Goal: Complete application form

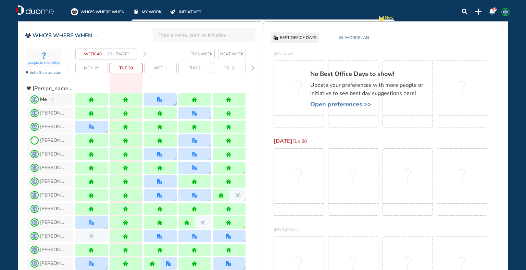
click at [159, 96] on div at bounding box center [160, 99] width 33 height 12
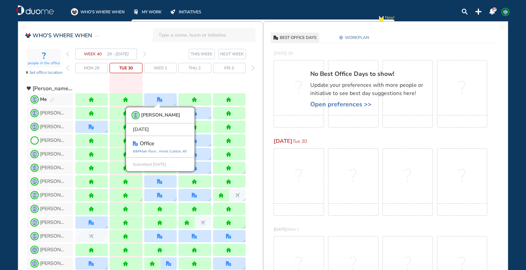
click at [157, 180] on img "office" at bounding box center [159, 181] width 5 height 5
click at [144, 54] on img "forward week" at bounding box center [144, 53] width 3 height 5
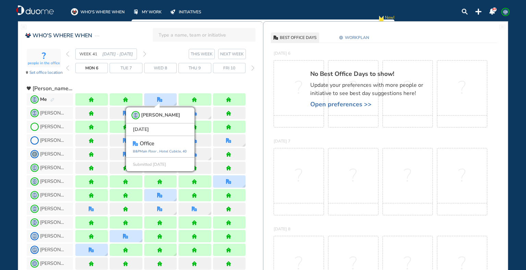
click at [144, 52] on img "forward week" at bounding box center [144, 53] width 3 height 5
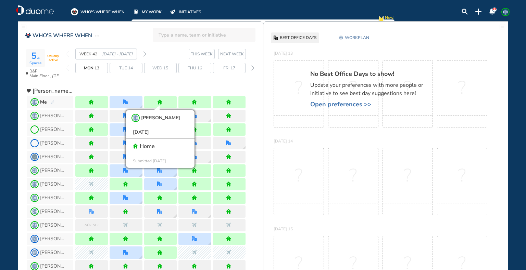
click at [144, 52] on img "forward week" at bounding box center [144, 53] width 3 height 5
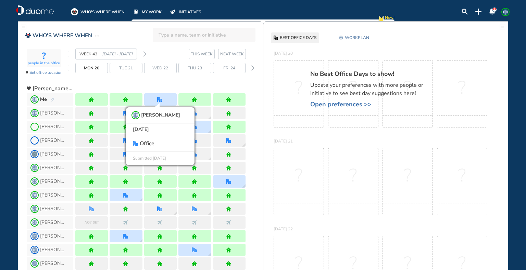
click at [143, 53] on img "forward week" at bounding box center [144, 53] width 3 height 5
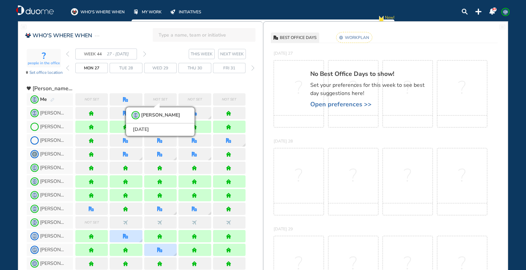
click at [52, 98] on img "pen-edit" at bounding box center [52, 100] width 4 height 4
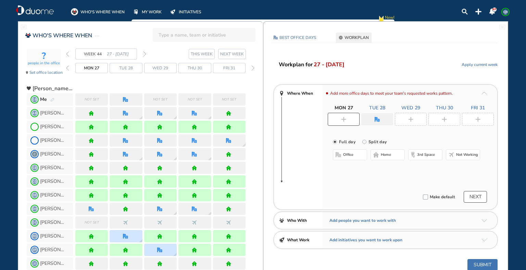
click at [343, 121] on img "plus-rounded-bdbdbd" at bounding box center [343, 119] width 5 height 5
click at [390, 157] on span "home" at bounding box center [386, 154] width 10 height 5
click at [376, 123] on div at bounding box center [377, 119] width 32 height 12
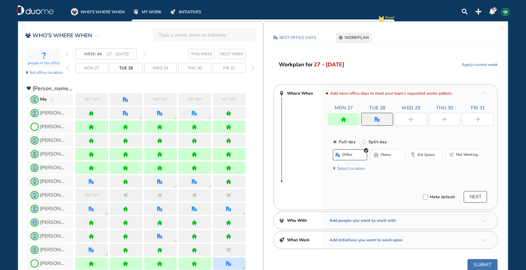
drag, startPoint x: 385, startPoint y: 155, endPoint x: 403, endPoint y: 132, distance: 29.6
click at [385, 155] on span "home" at bounding box center [386, 154] width 10 height 5
click at [420, 117] on div at bounding box center [411, 119] width 32 height 13
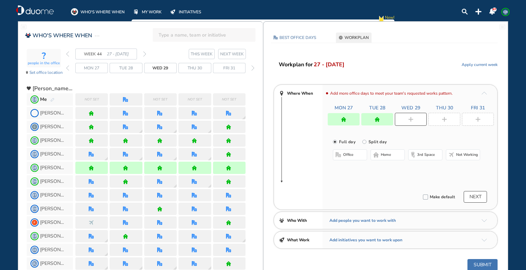
click at [389, 155] on span "home" at bounding box center [386, 154] width 10 height 5
click at [449, 119] on div at bounding box center [444, 119] width 32 height 13
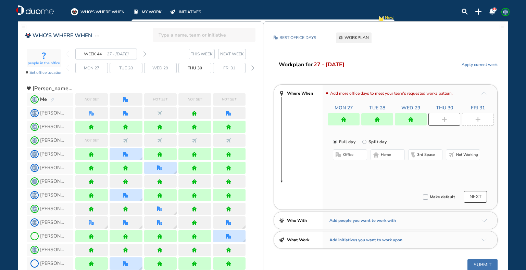
drag, startPoint x: 389, startPoint y: 154, endPoint x: 419, endPoint y: 144, distance: 31.3
click at [389, 154] on span "home" at bounding box center [386, 154] width 10 height 5
click at [477, 121] on img "plus-rounded-bdbdbd" at bounding box center [477, 119] width 5 height 5
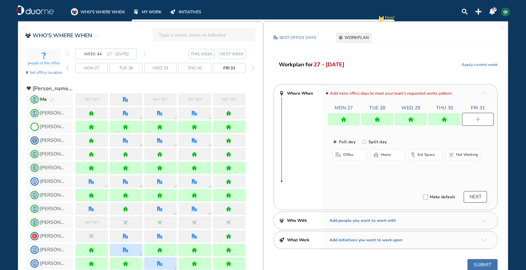
click at [387, 155] on span "home" at bounding box center [386, 154] width 10 height 5
click at [476, 198] on button "NEXT" at bounding box center [475, 197] width 23 height 12
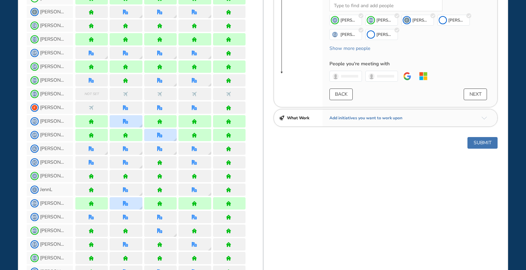
scroll to position [137, 0]
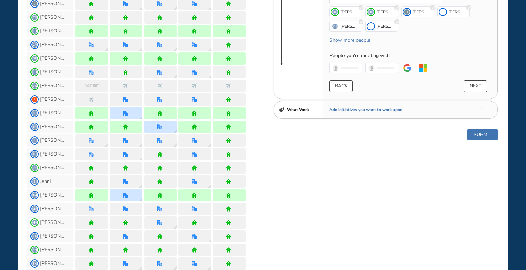
click at [484, 132] on button "Submit" at bounding box center [482, 135] width 30 height 12
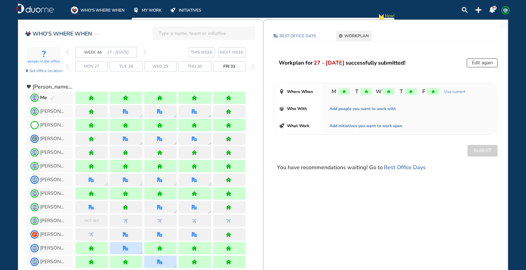
scroll to position [0, 0]
